Goal: Information Seeking & Learning: Find specific fact

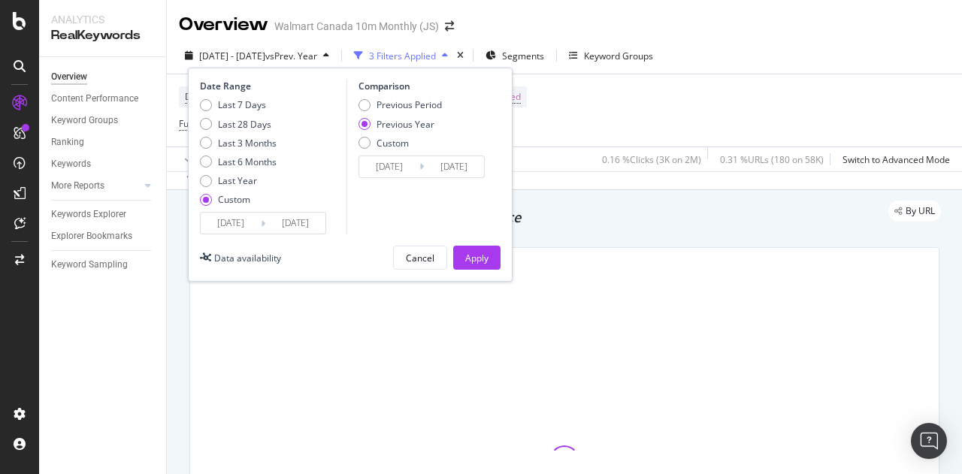
click at [246, 98] on div "Last 7 Days" at bounding box center [242, 104] width 48 height 13
type input "[DATE]"
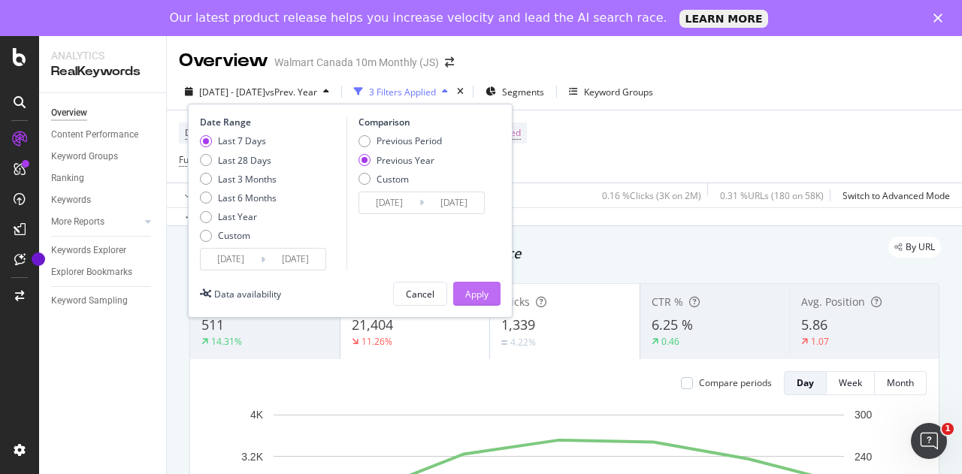
click at [473, 290] on div "Apply" at bounding box center [476, 294] width 23 height 13
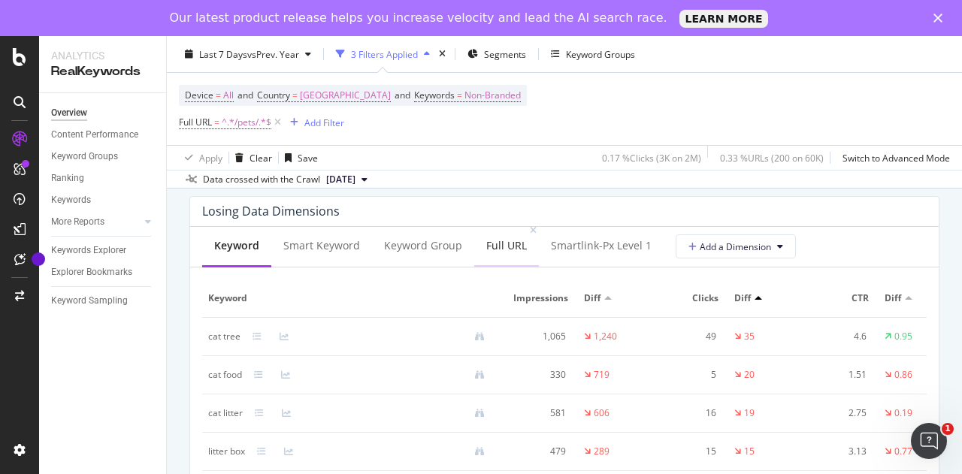
click at [502, 253] on div "Full URL" at bounding box center [506, 245] width 41 height 15
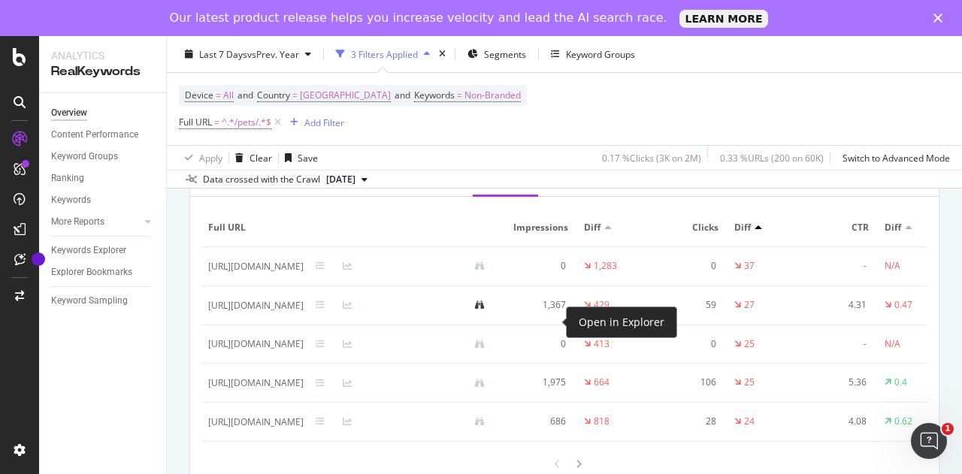
scroll to position [1852, 0]
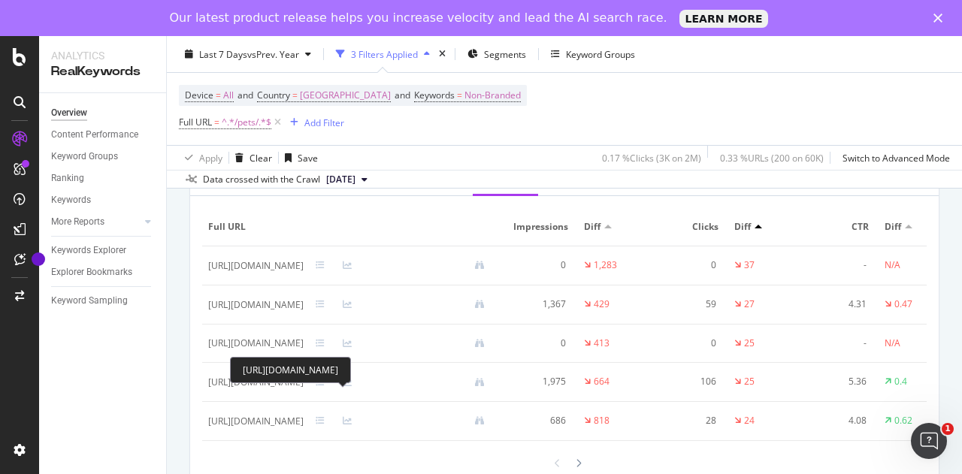
click at [351, 370] on div "[URL][DOMAIN_NAME]" at bounding box center [290, 370] width 121 height 26
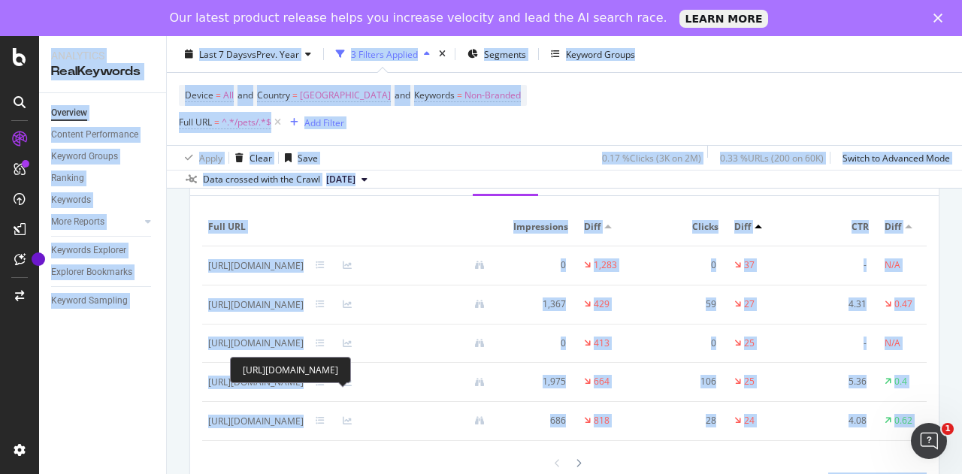
click at [351, 370] on div "[URL][DOMAIN_NAME]" at bounding box center [290, 370] width 121 height 26
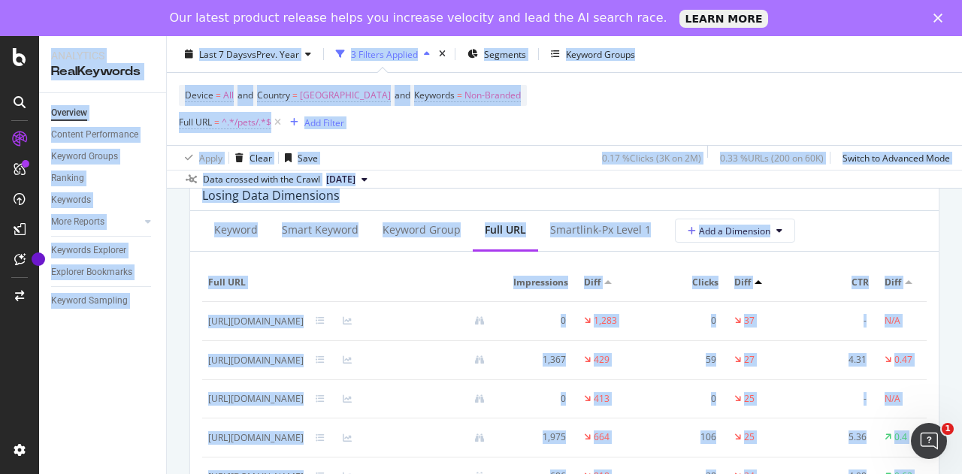
scroll to position [1796, 0]
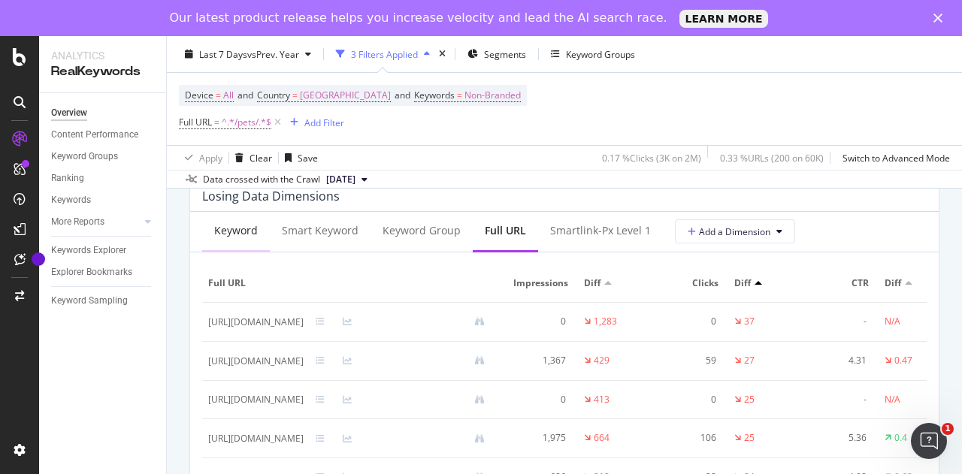
click at [211, 240] on div "Keyword" at bounding box center [236, 231] width 68 height 41
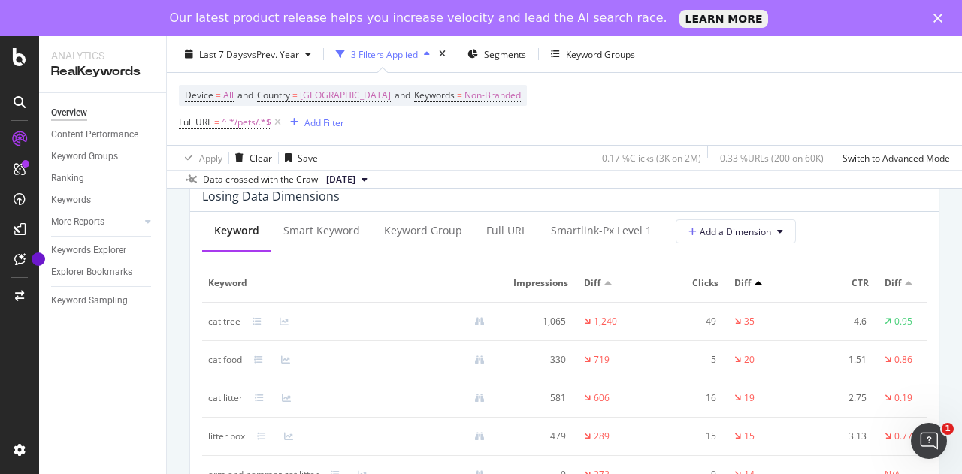
drag, startPoint x: 192, startPoint y: 336, endPoint x: 189, endPoint y: 359, distance: 23.6
click at [189, 359] on div "Losing Data Dimensions Keyword Smart Keyword Keyword Group Full URL smartlink-p…" at bounding box center [564, 366] width 768 height 394
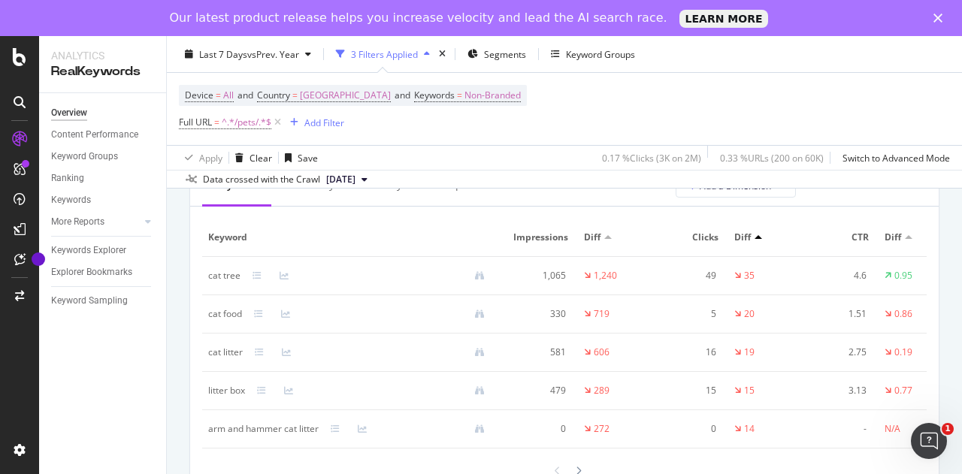
scroll to position [1842, 0]
click at [481, 198] on div "Full URL" at bounding box center [506, 185] width 65 height 41
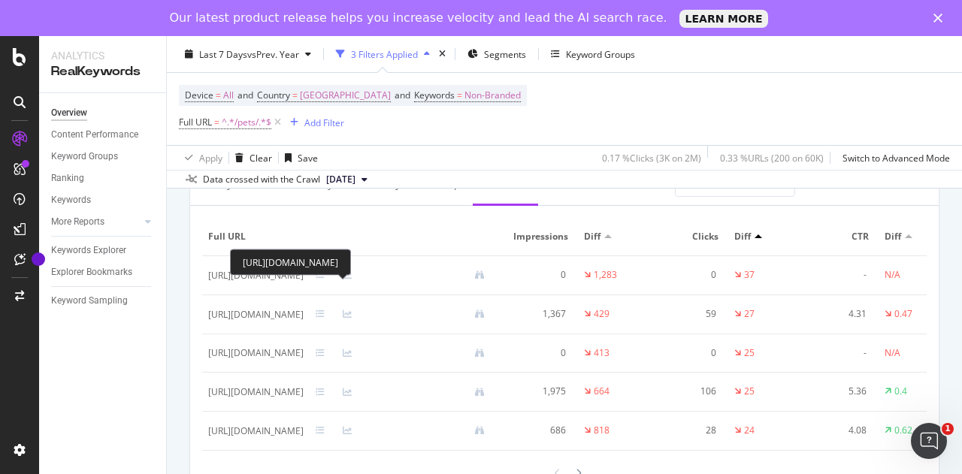
click at [304, 282] on div "[URL][DOMAIN_NAME]" at bounding box center [255, 276] width 95 height 14
copy div "[URL][DOMAIN_NAME]"
